Goal: Task Accomplishment & Management: Use online tool/utility

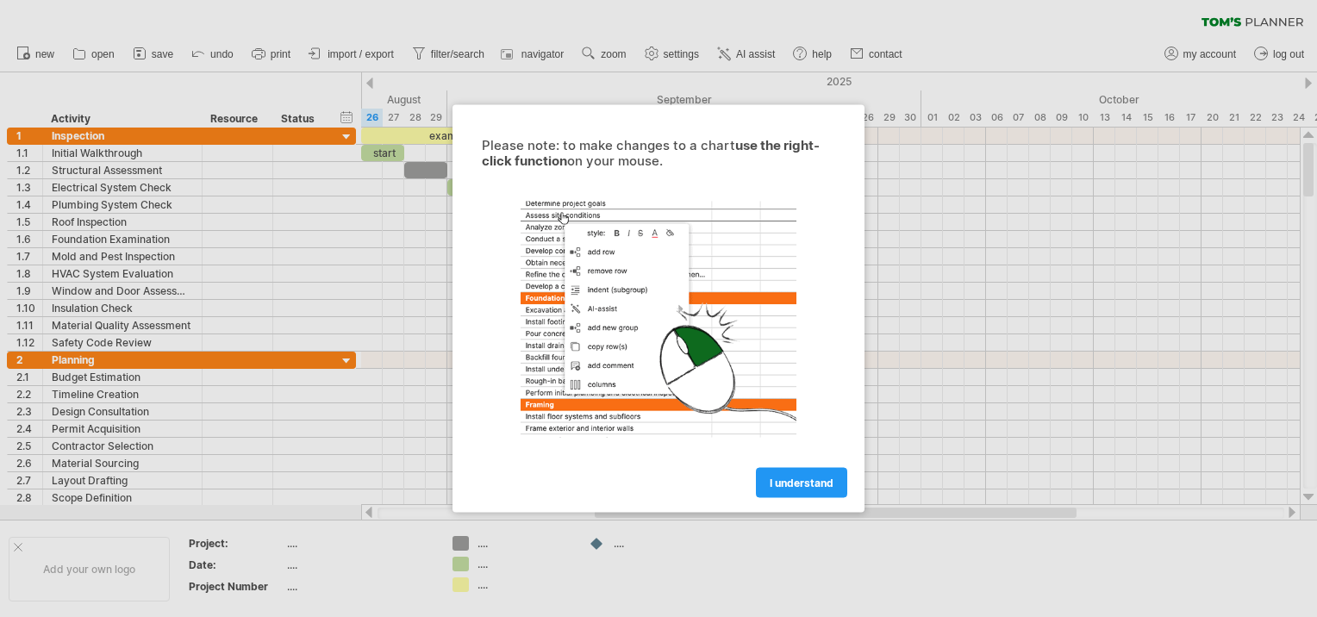
click at [943, 387] on div at bounding box center [658, 308] width 1317 height 617
click at [781, 462] on div "I understand" at bounding box center [659, 475] width 388 height 44
click at [784, 478] on span "I understand" at bounding box center [802, 483] width 64 height 13
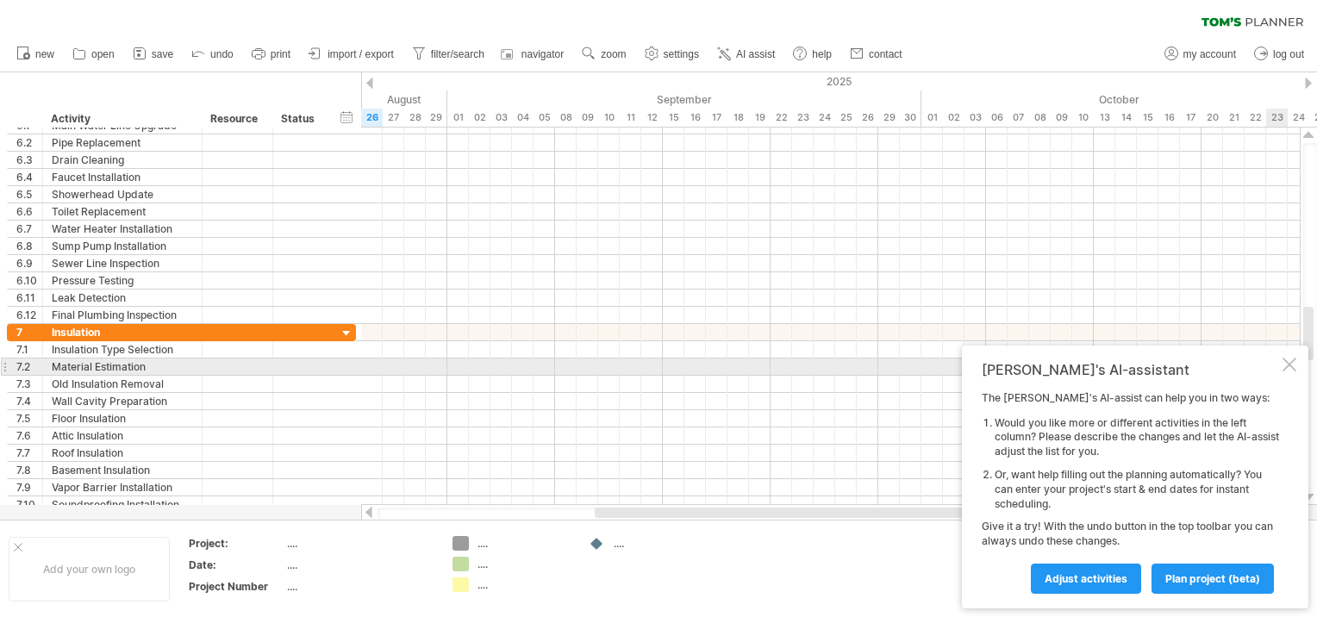
click at [1293, 366] on div at bounding box center [1290, 365] width 14 height 14
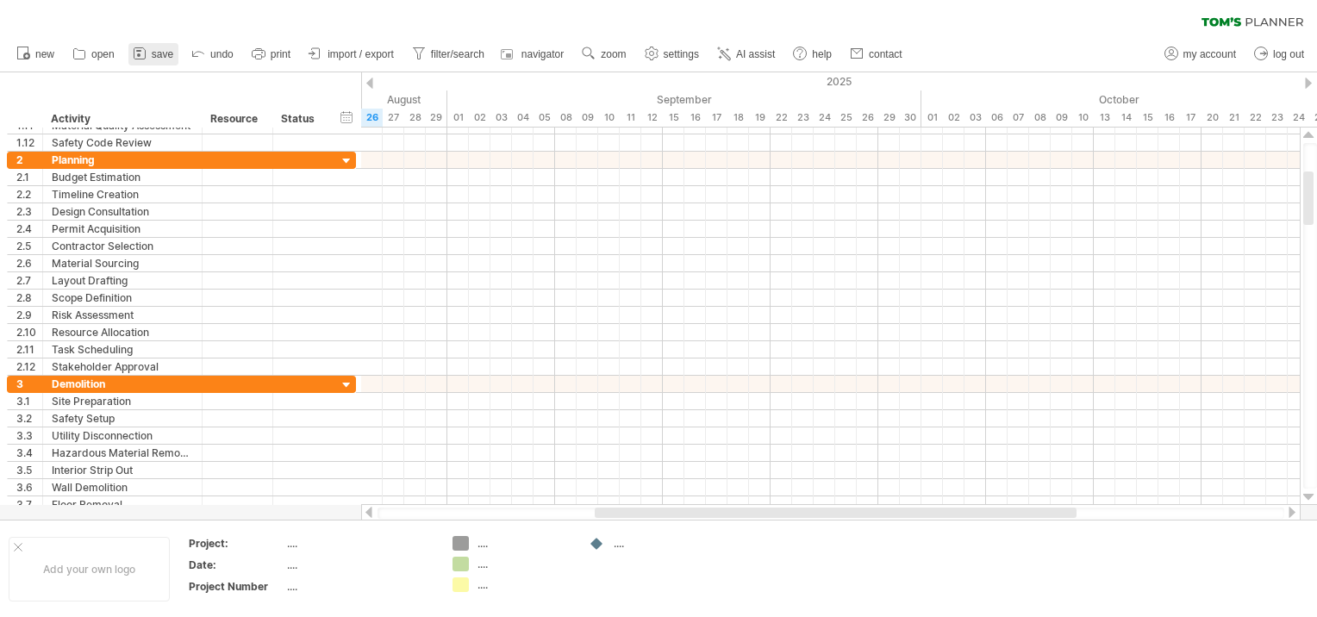
click at [145, 52] on icon at bounding box center [139, 53] width 17 height 17
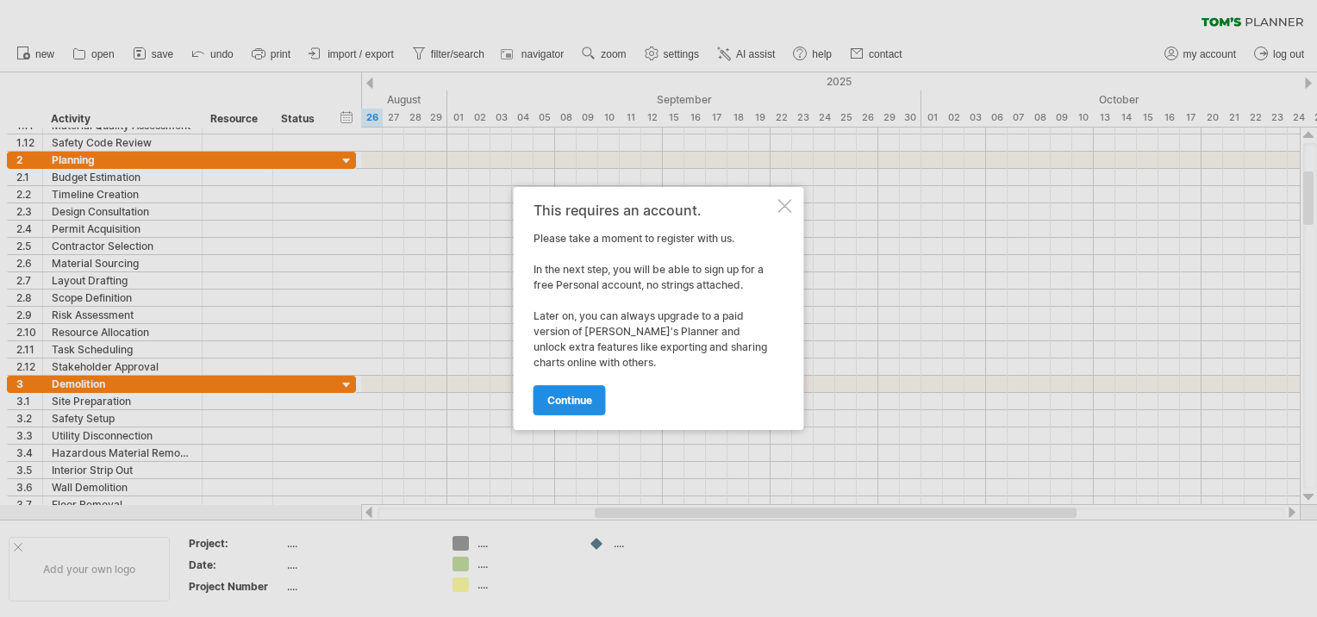
click at [600, 398] on link "continue" at bounding box center [570, 400] width 72 height 30
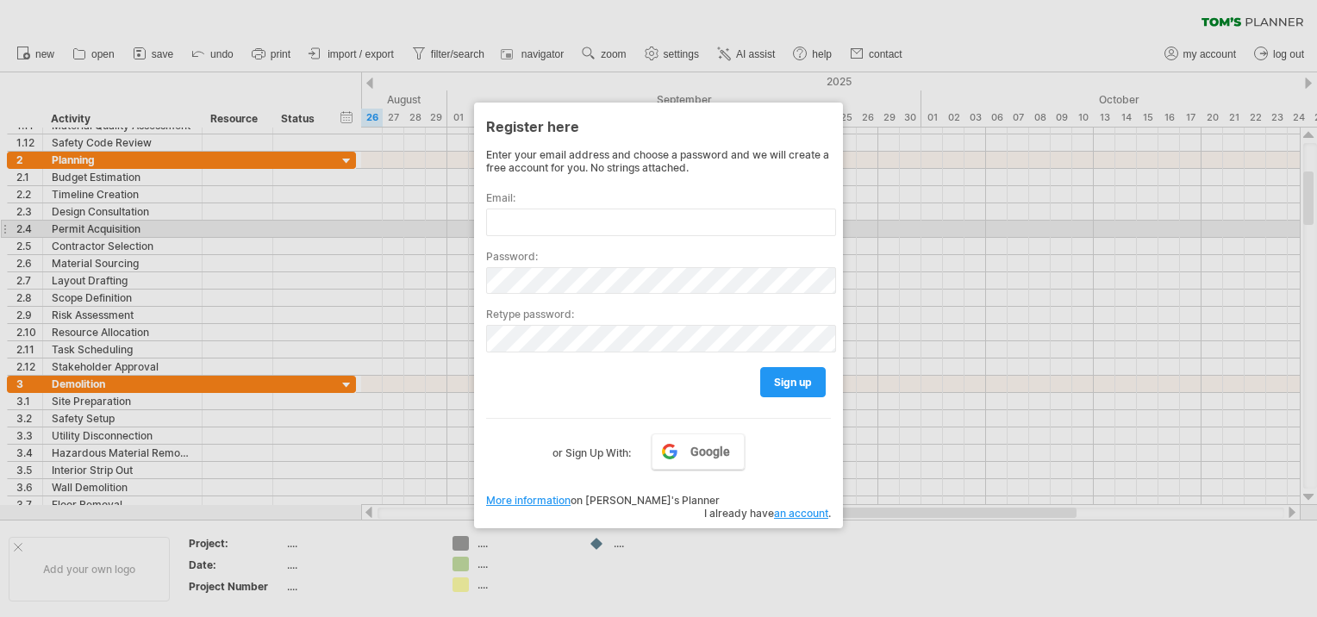
click at [969, 255] on div at bounding box center [658, 308] width 1317 height 617
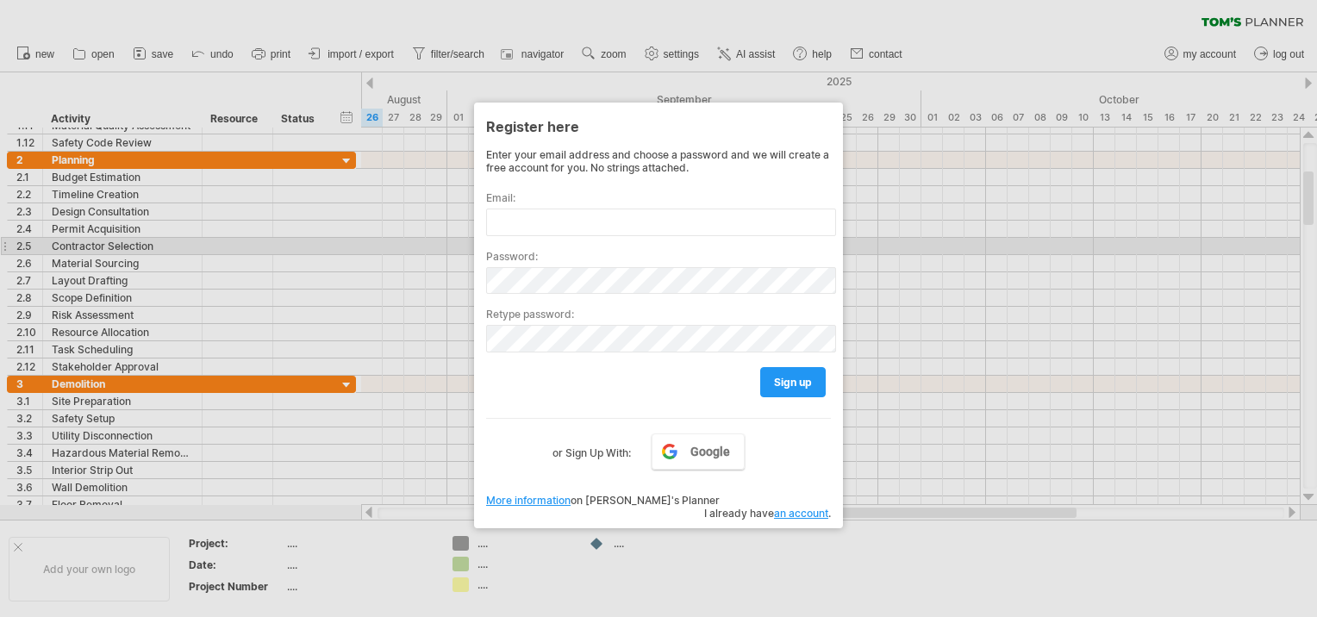
click at [969, 255] on div at bounding box center [658, 308] width 1317 height 617
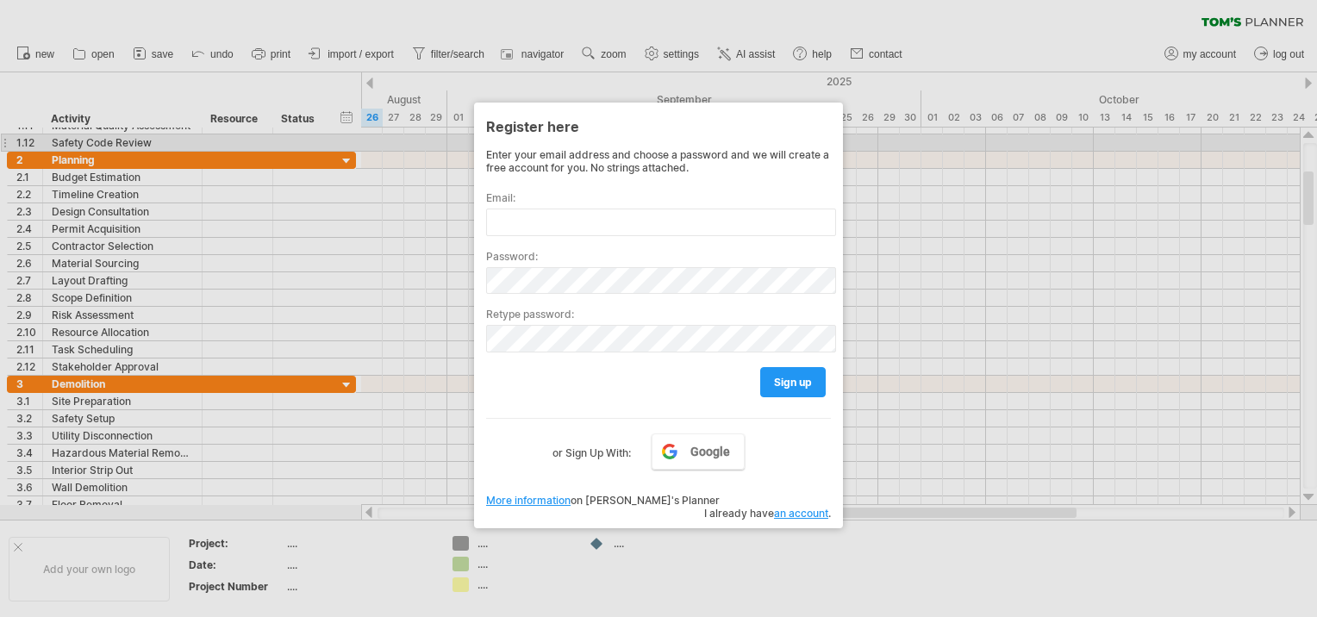
click at [916, 142] on div at bounding box center [658, 308] width 1317 height 617
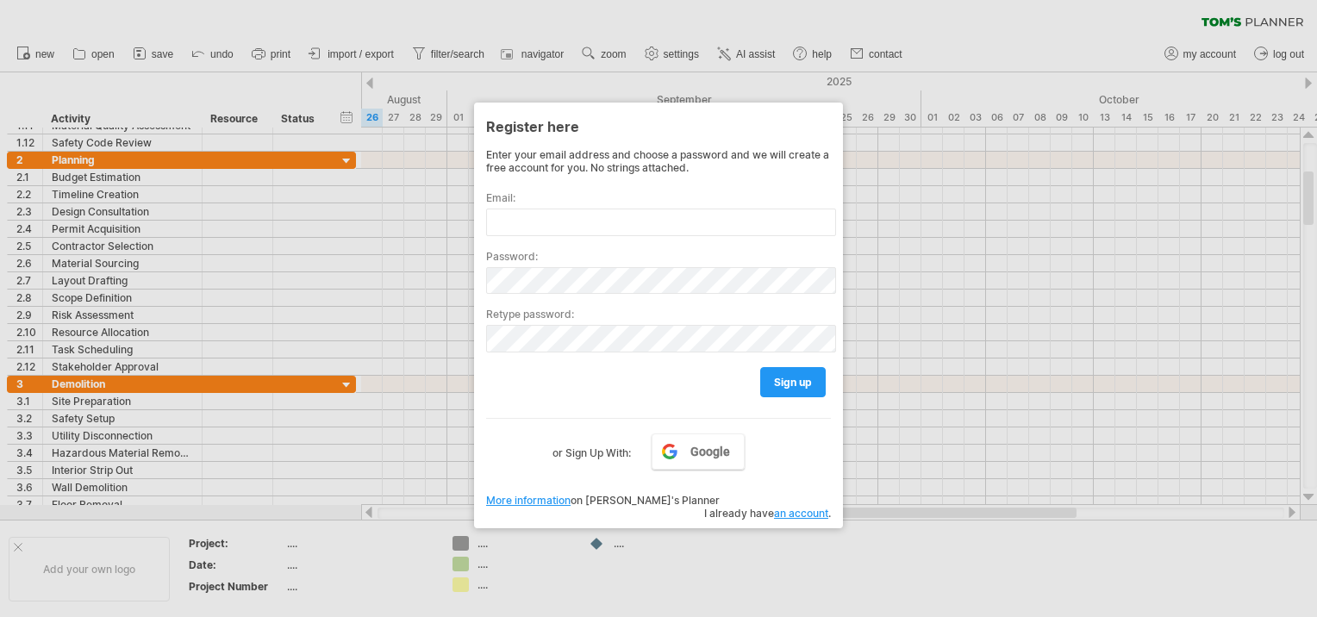
click at [268, 31] on div at bounding box center [658, 308] width 1317 height 617
click at [797, 507] on link "an account" at bounding box center [801, 513] width 54 height 13
